Goal: Information Seeking & Learning: Learn about a topic

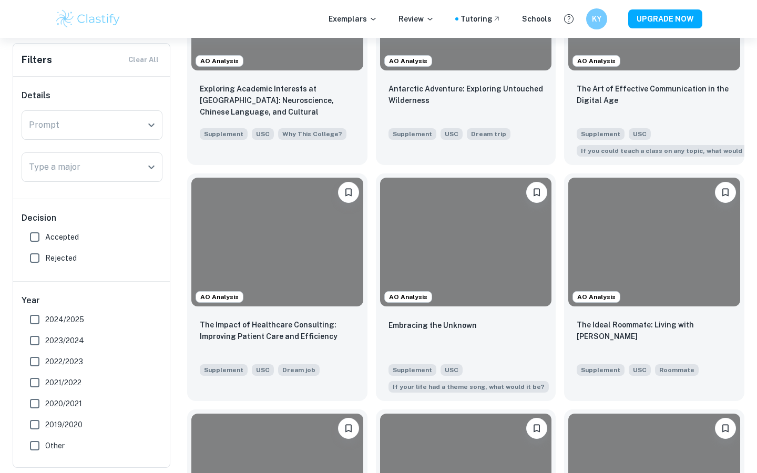
scroll to position [340, 0]
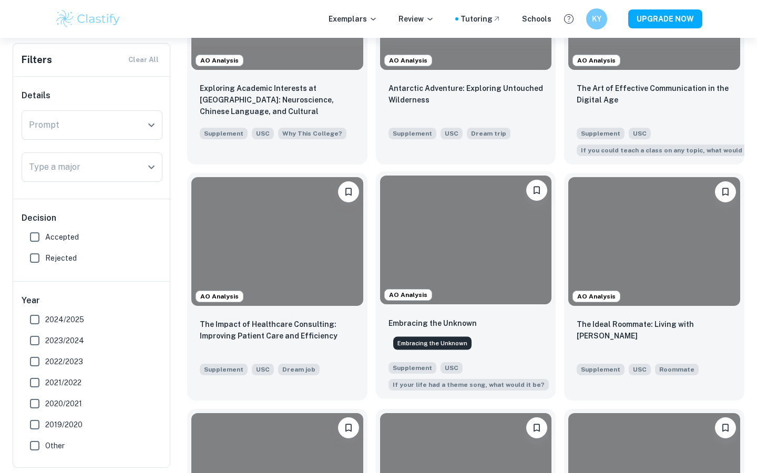
click at [431, 325] on p "Embracing the Unknown" at bounding box center [433, 324] width 88 height 12
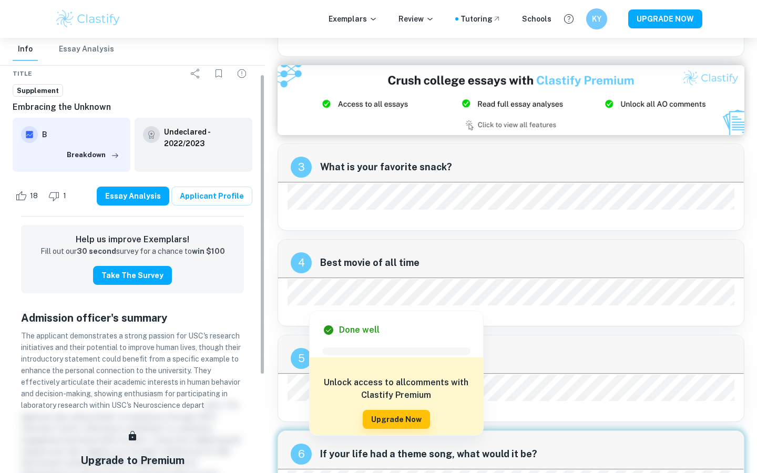
scroll to position [472, 0]
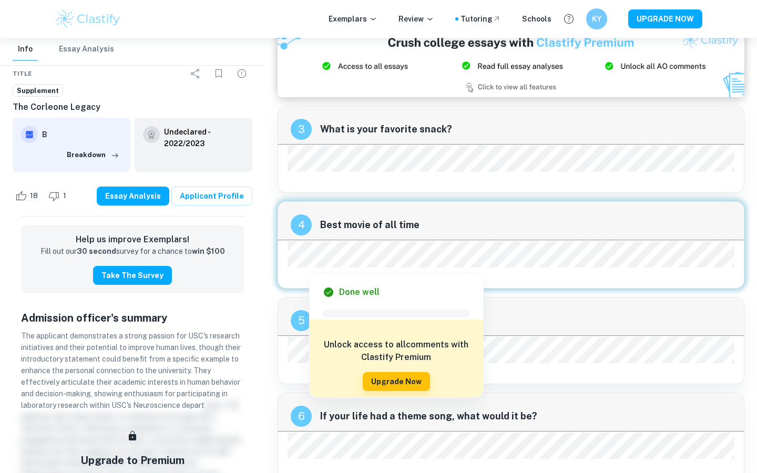
scroll to position [454, 0]
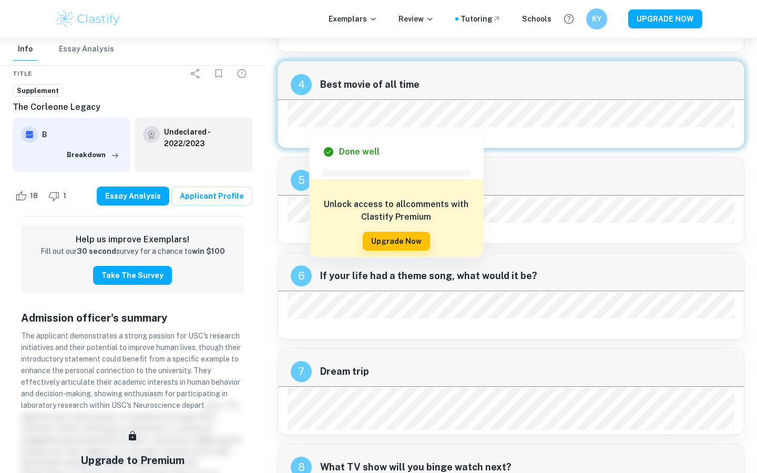
click at [557, 229] on div at bounding box center [511, 219] width 447 height 47
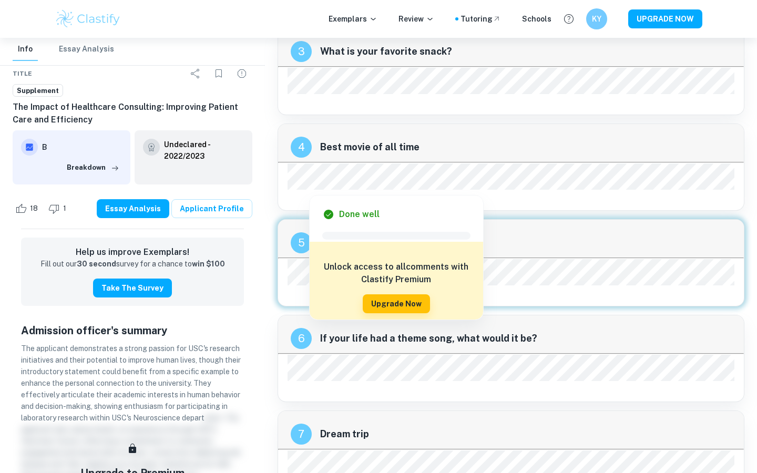
click at [542, 189] on div at bounding box center [511, 186] width 447 height 47
click at [533, 267] on div "1 Describe how you plan to pursue your academic interests and why you want to e…" at bounding box center [511, 335] width 484 height 1684
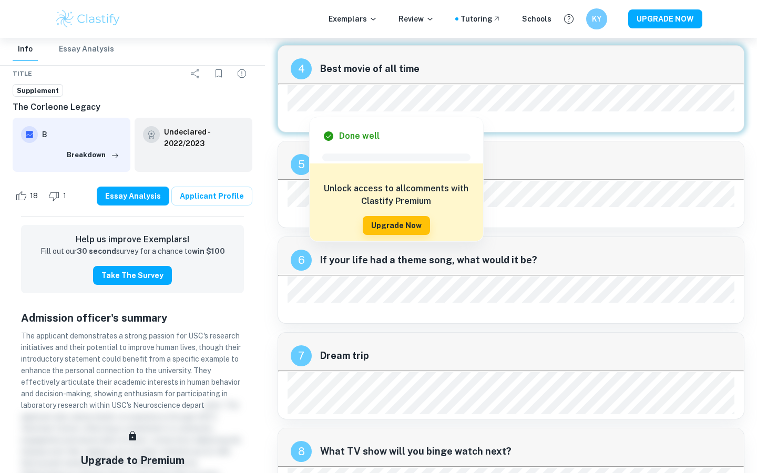
scroll to position [628, 0]
click at [533, 267] on span "If your life had a theme song, what would it be?" at bounding box center [525, 259] width 411 height 15
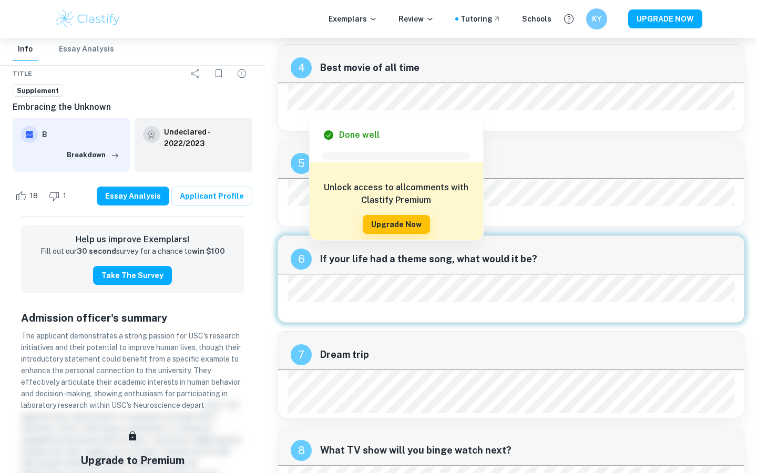
scroll to position [645, 0]
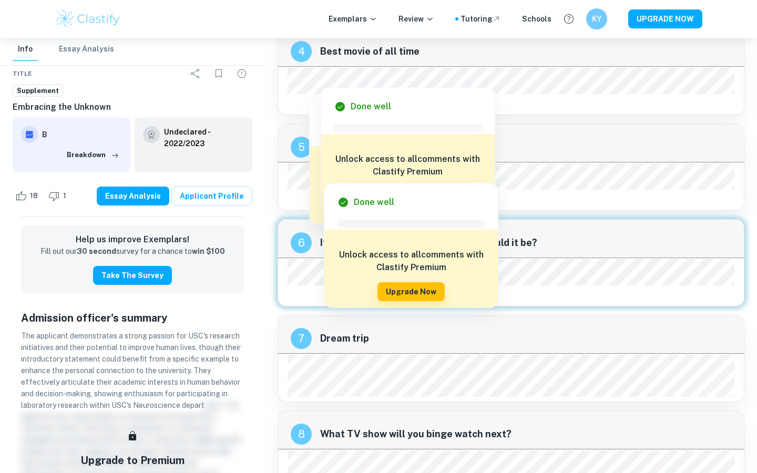
click at [321, 78] on div at bounding box center [320, 79] width 47 height 11
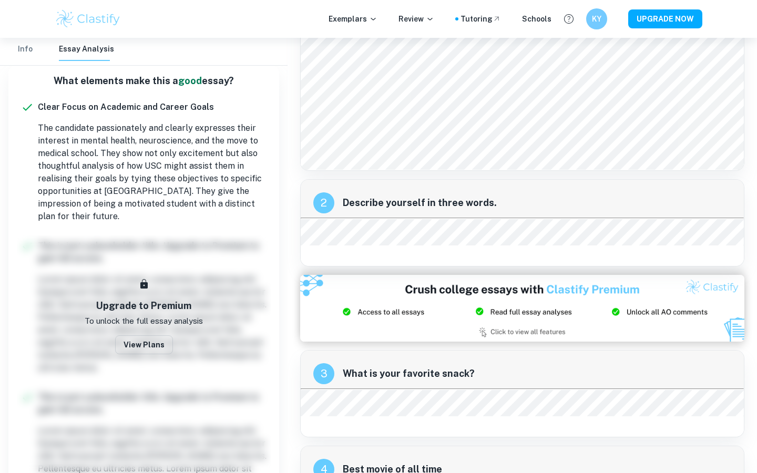
scroll to position [0, 0]
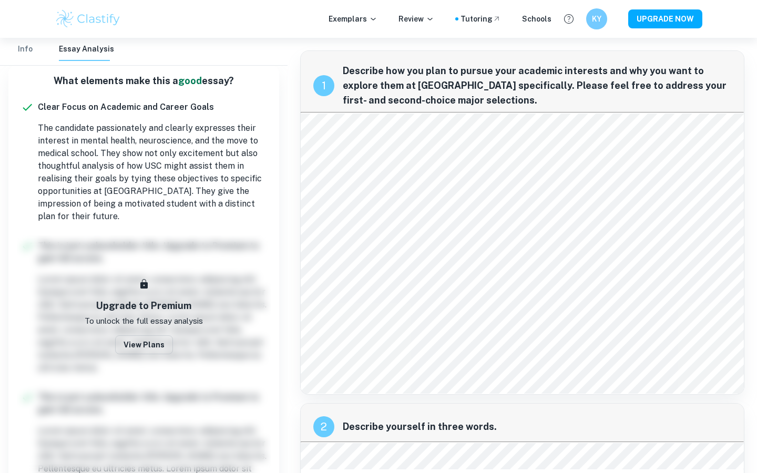
scroll to position [340, 0]
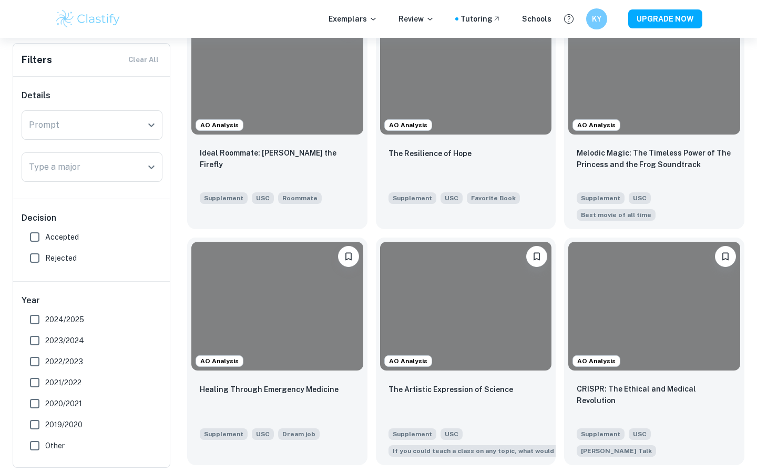
scroll to position [1686, 0]
